Goal: Transaction & Acquisition: Purchase product/service

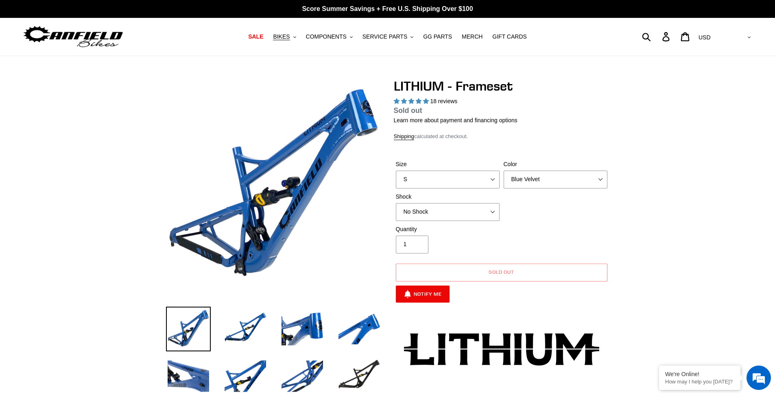
select select "highest-rating"
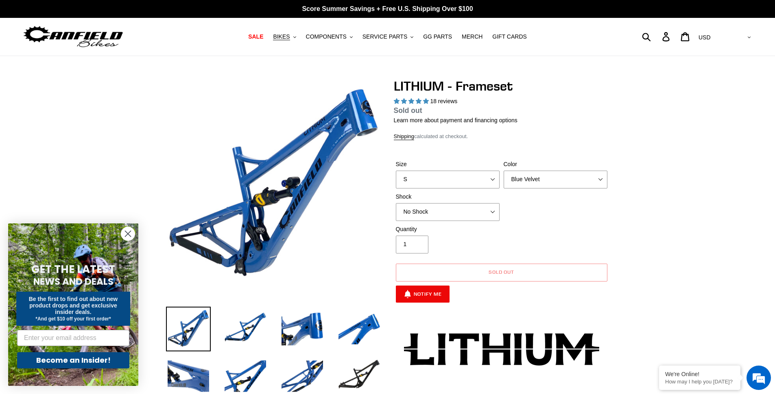
click at [127, 235] on icon "Close dialog" at bounding box center [128, 234] width 14 height 14
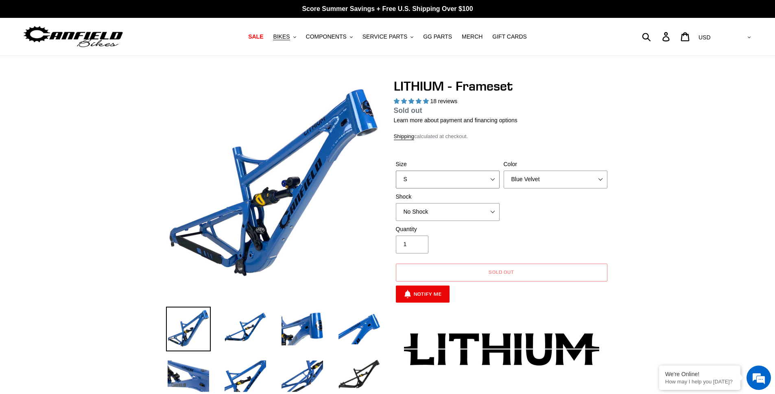
select select "M"
click option "M" at bounding box center [0, 0] width 0 height 0
click option "Stealth Black" at bounding box center [0, 0] width 0 height 0
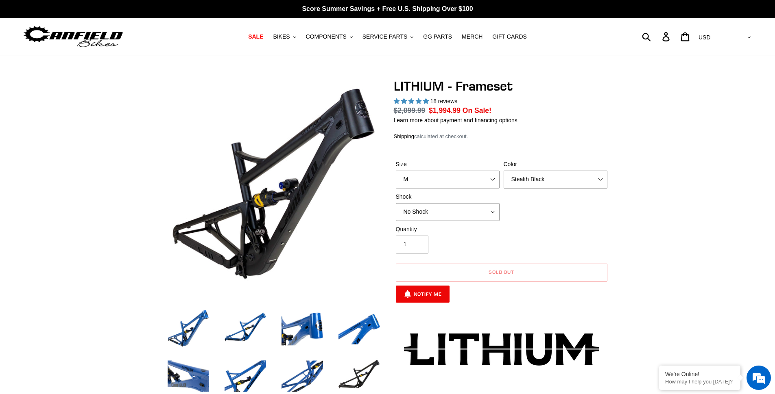
select select "Blue Velvet"
click option "Blue Velvet" at bounding box center [0, 0] width 0 height 0
click option "S" at bounding box center [0, 0] width 0 height 0
click option "M" at bounding box center [0, 0] width 0 height 0
click option "L" at bounding box center [0, 0] width 0 height 0
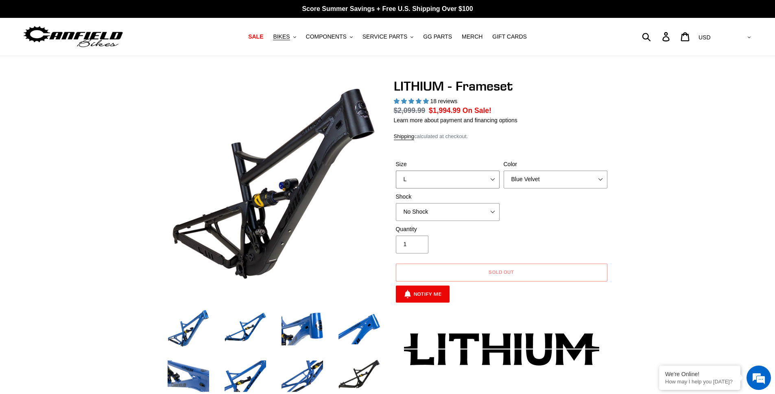
select select "XL"
click option "XL" at bounding box center [0, 0] width 0 height 0
select select "Stealth Black"
click option "Stealth Black" at bounding box center [0, 0] width 0 height 0
click at [396, 171] on select "S M L XL" at bounding box center [448, 180] width 104 height 18
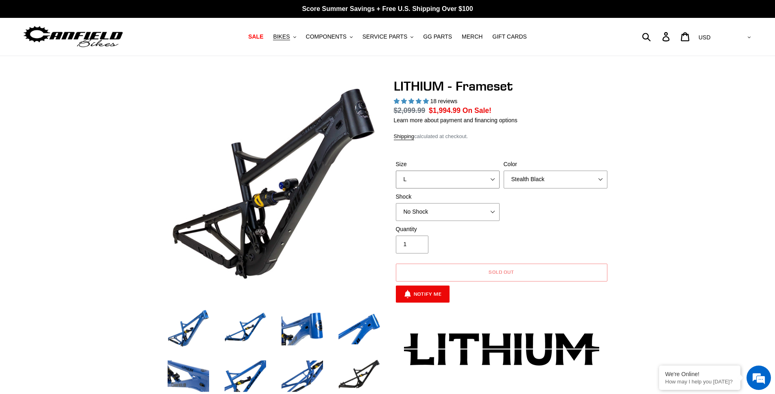
click option "L" at bounding box center [0, 0] width 0 height 0
click option "M" at bounding box center [0, 0] width 0 height 0
select select "S"
click option "S" at bounding box center [0, 0] width 0 height 0
select select "Öhlins TTX2 Air"
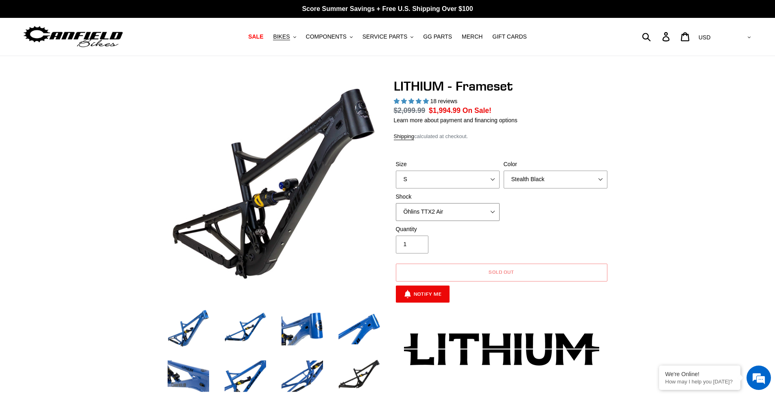
click option "Öhlins TTX2 Air" at bounding box center [0, 0] width 0 height 0
